Goal: Transaction & Acquisition: Book appointment/travel/reservation

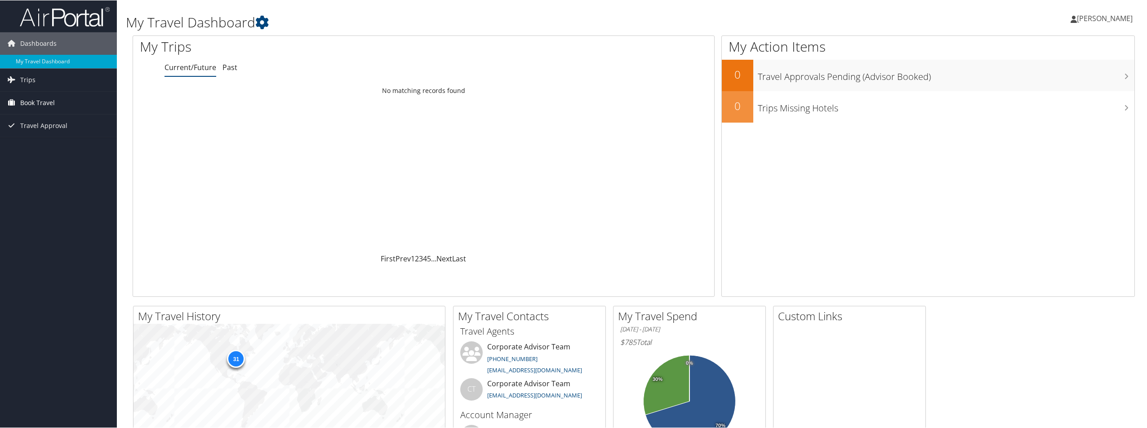
click at [24, 100] on span "Book Travel" at bounding box center [37, 102] width 35 height 22
click at [42, 147] on link "Book/Manage Online Trips" at bounding box center [58, 147] width 117 height 13
click at [24, 106] on span "Book Travel" at bounding box center [37, 102] width 35 height 22
click at [52, 142] on link "Book/Manage Online Trips" at bounding box center [58, 147] width 117 height 13
